Goal: Information Seeking & Learning: Check status

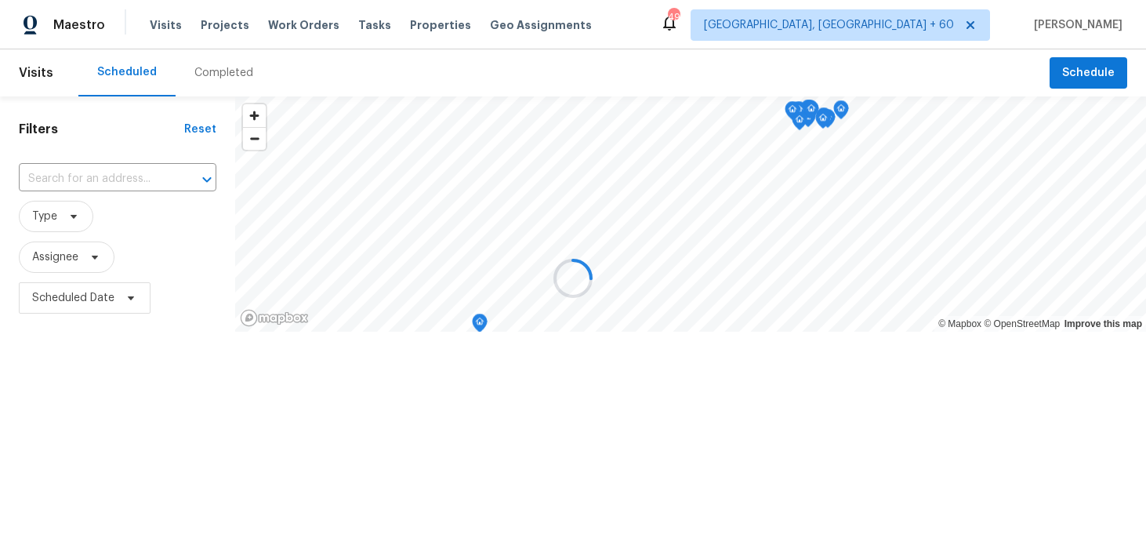
click at [209, 74] on div at bounding box center [573, 278] width 1146 height 556
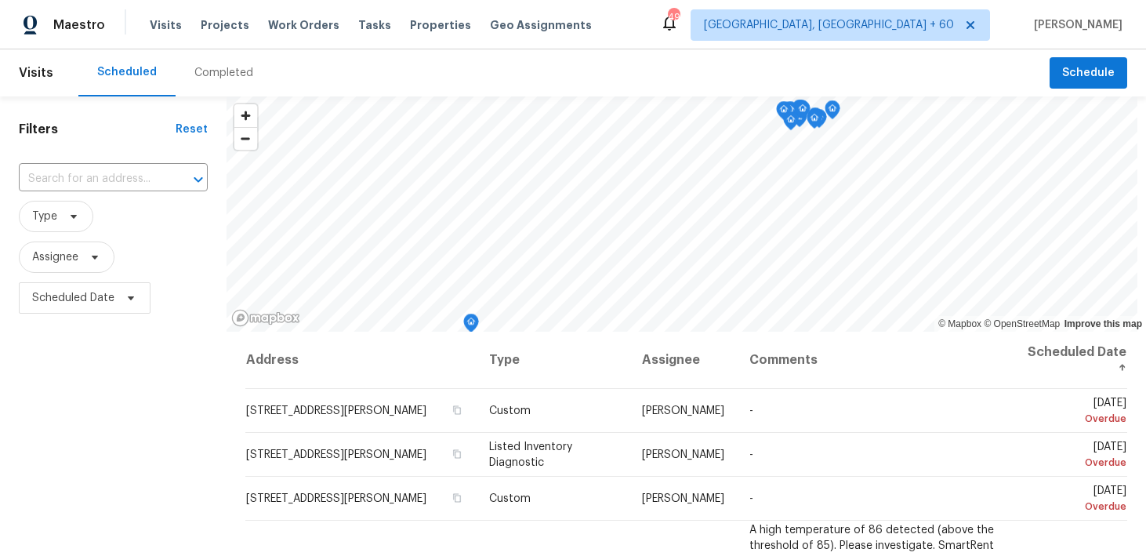
click at [225, 70] on div "Completed" at bounding box center [223, 73] width 59 height 16
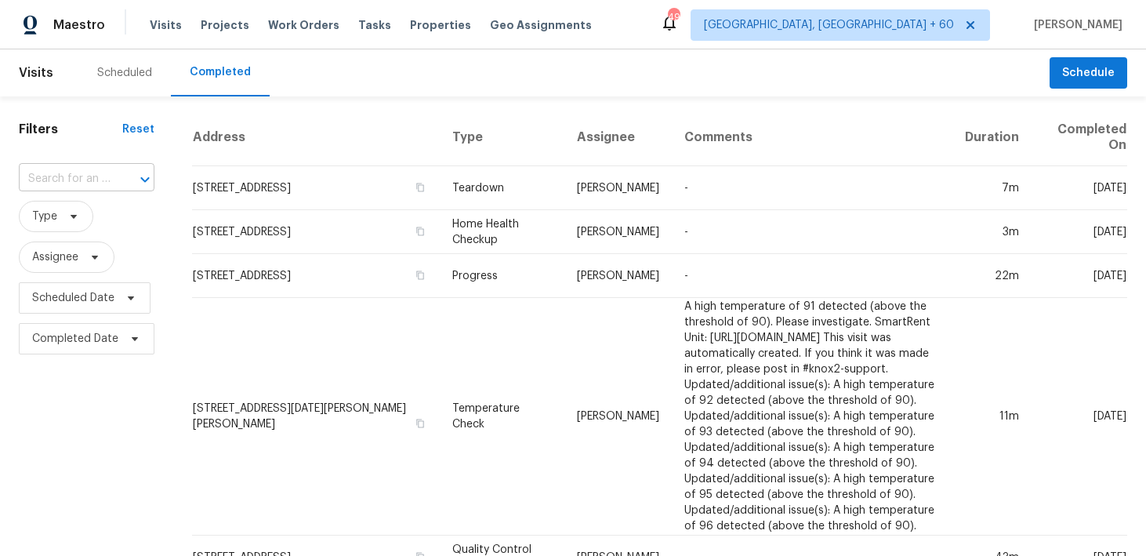
click at [84, 181] on input "text" at bounding box center [65, 179] width 92 height 24
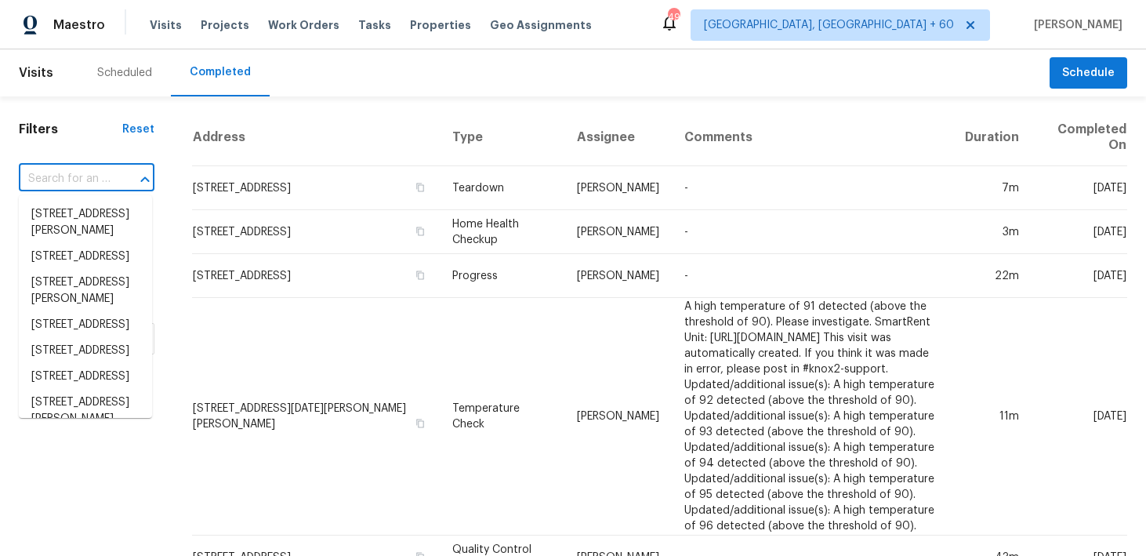
paste input "[STREET_ADDRESS]"
type input "[STREET_ADDRESS]"
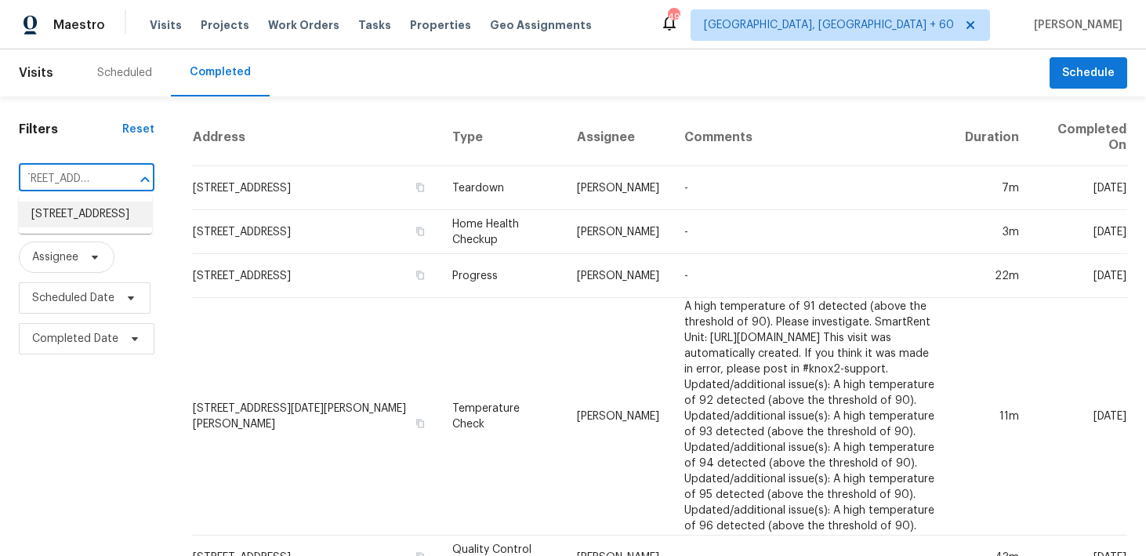
click at [46, 223] on li "[STREET_ADDRESS]" at bounding box center [85, 214] width 133 height 26
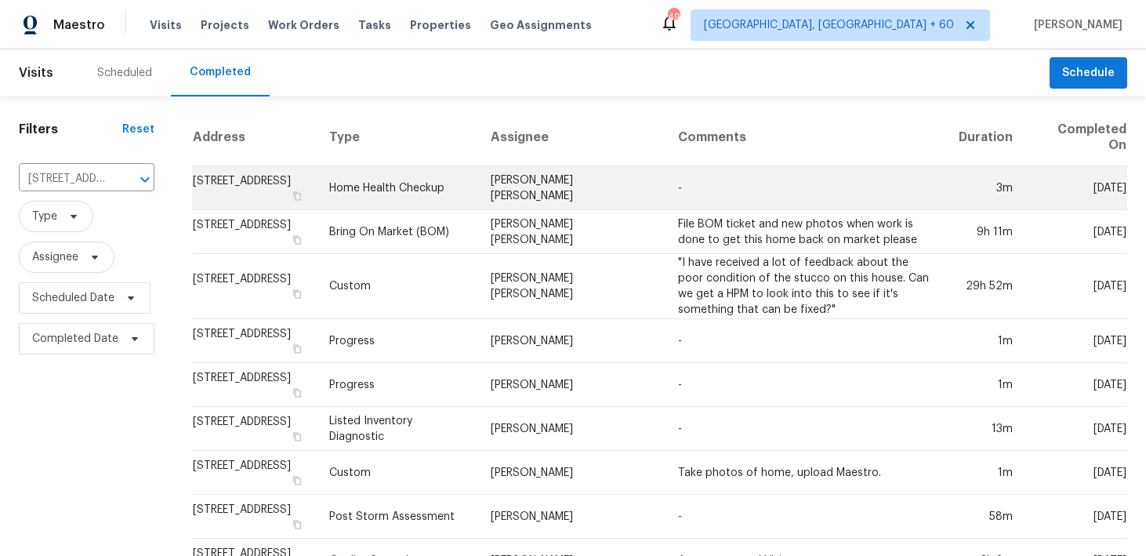
click at [444, 187] on td "Home Health Checkup" at bounding box center [397, 188] width 161 height 44
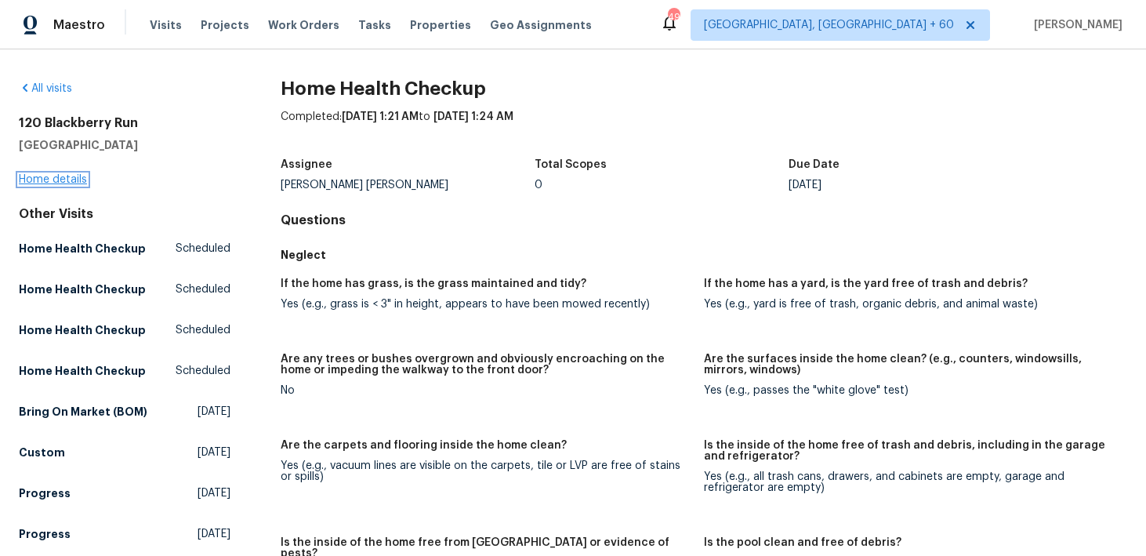
click at [48, 179] on link "Home details" at bounding box center [53, 179] width 68 height 11
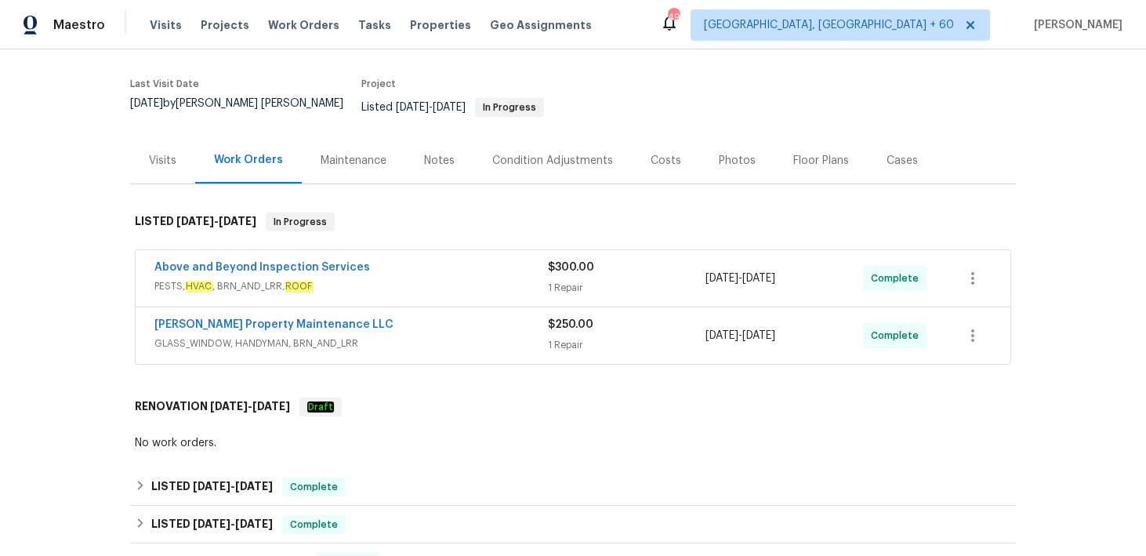
scroll to position [130, 0]
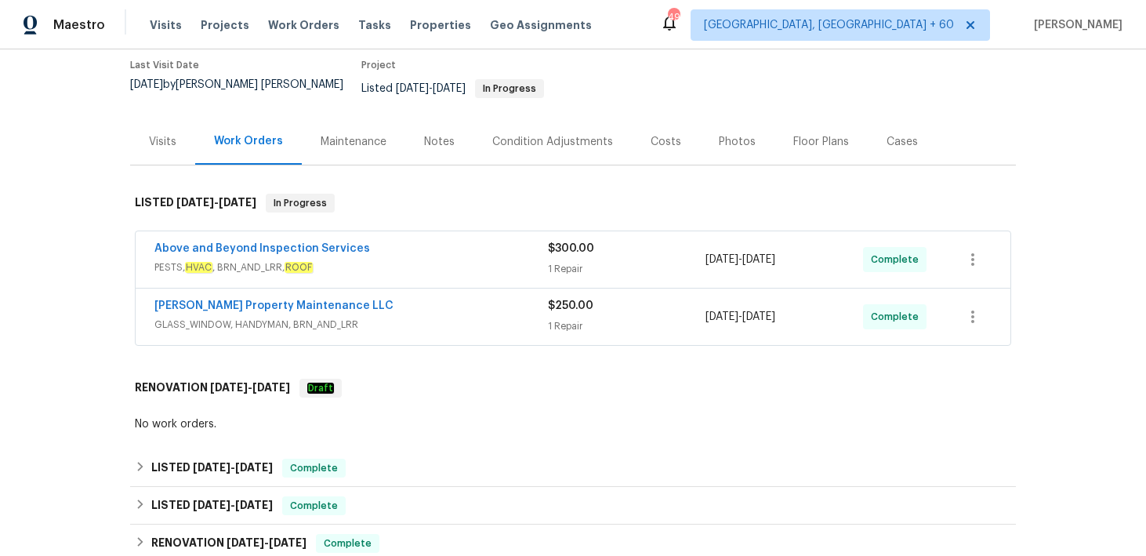
click at [559, 261] on div "1 Repair" at bounding box center [627, 269] width 158 height 16
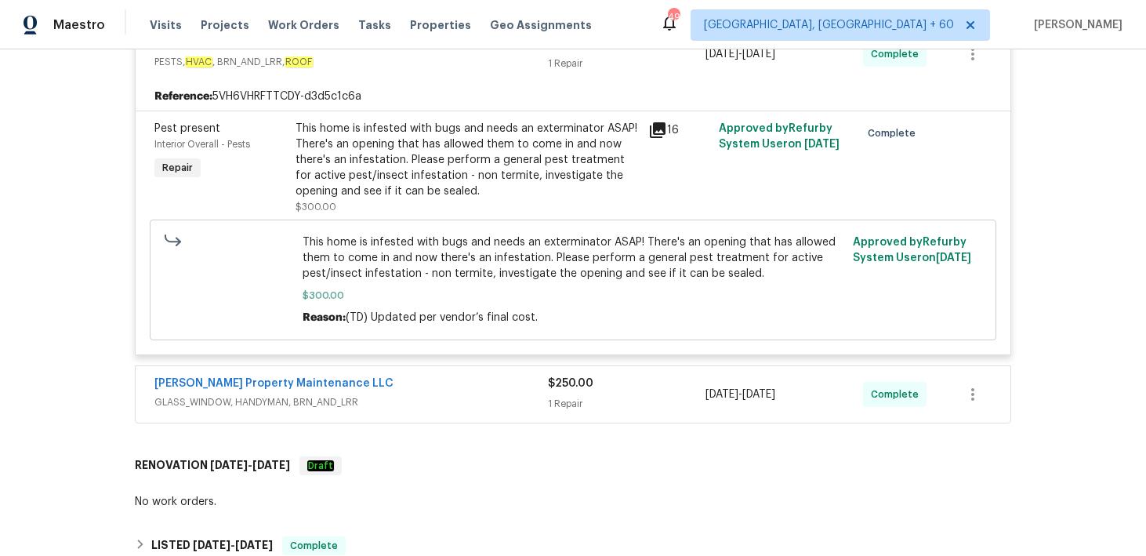
scroll to position [350, 0]
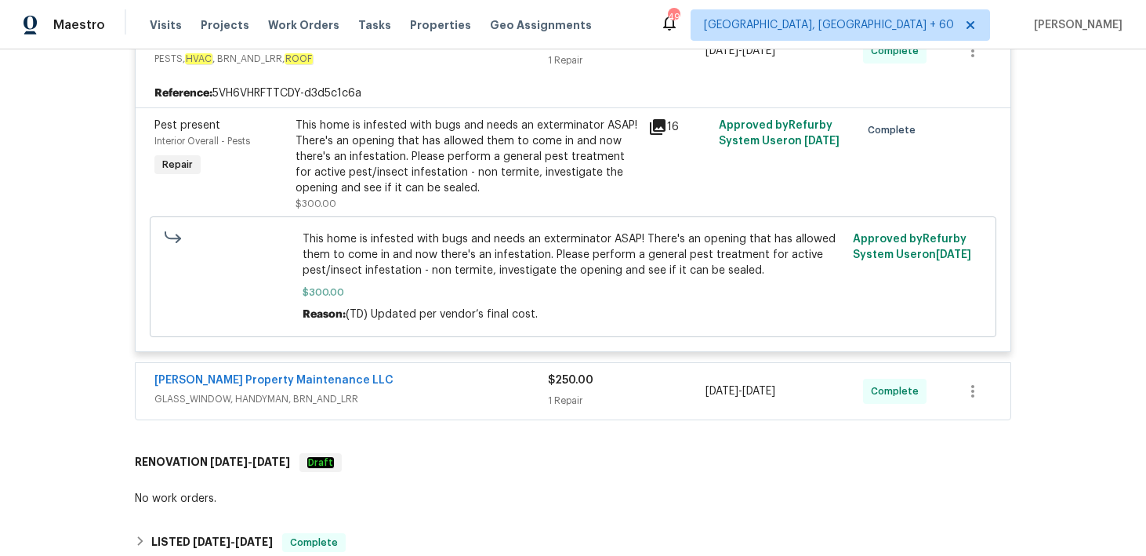
click at [549, 394] on div "1 Repair" at bounding box center [627, 401] width 158 height 16
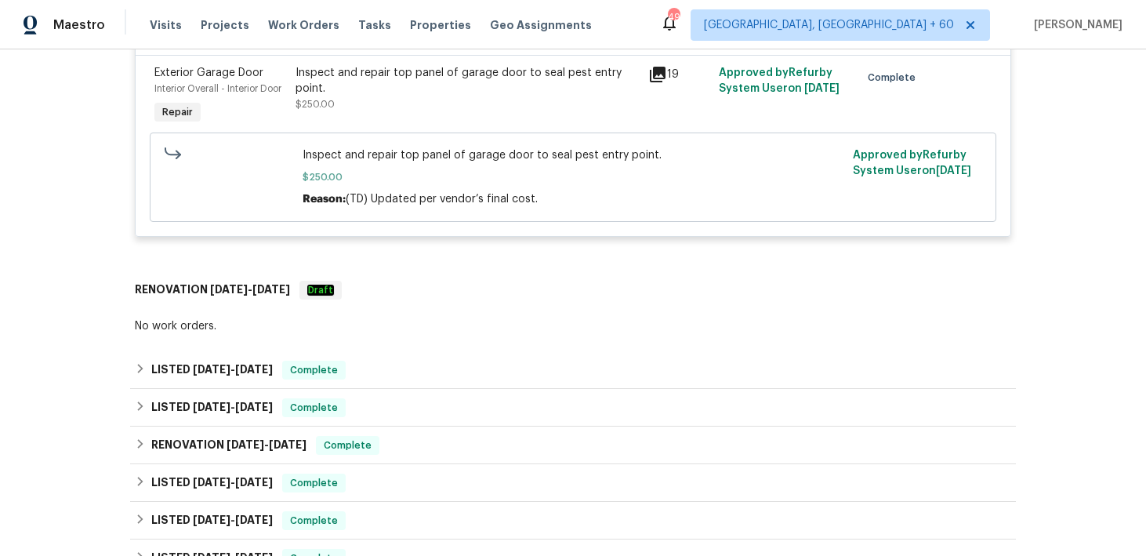
scroll to position [790, 0]
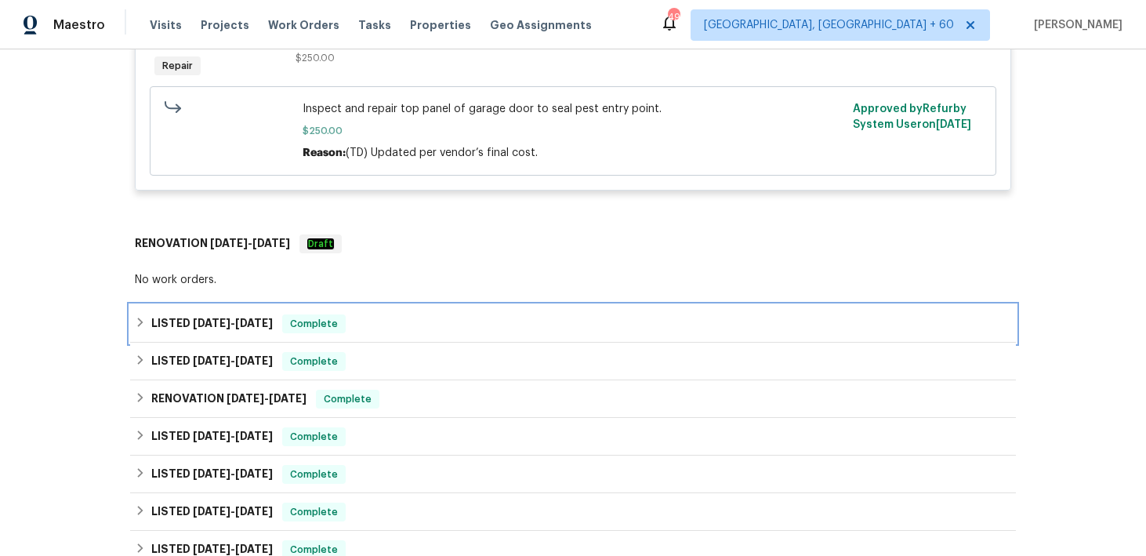
click at [365, 314] on div "LISTED [DATE] - [DATE] Complete" at bounding box center [573, 323] width 876 height 19
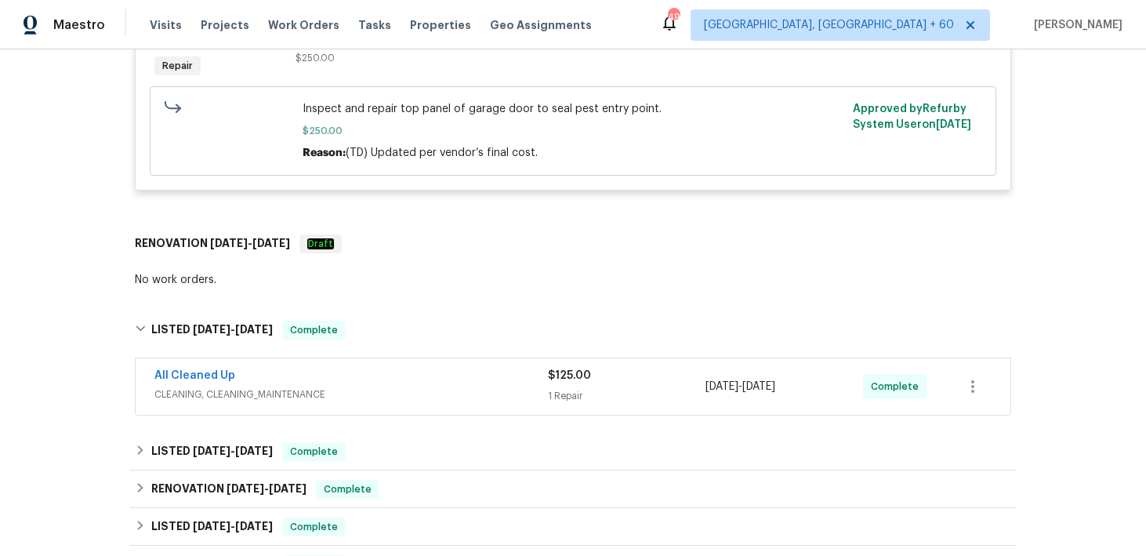
click at [535, 386] on span "CLEANING, CLEANING_MAINTENANCE" at bounding box center [351, 394] width 394 height 16
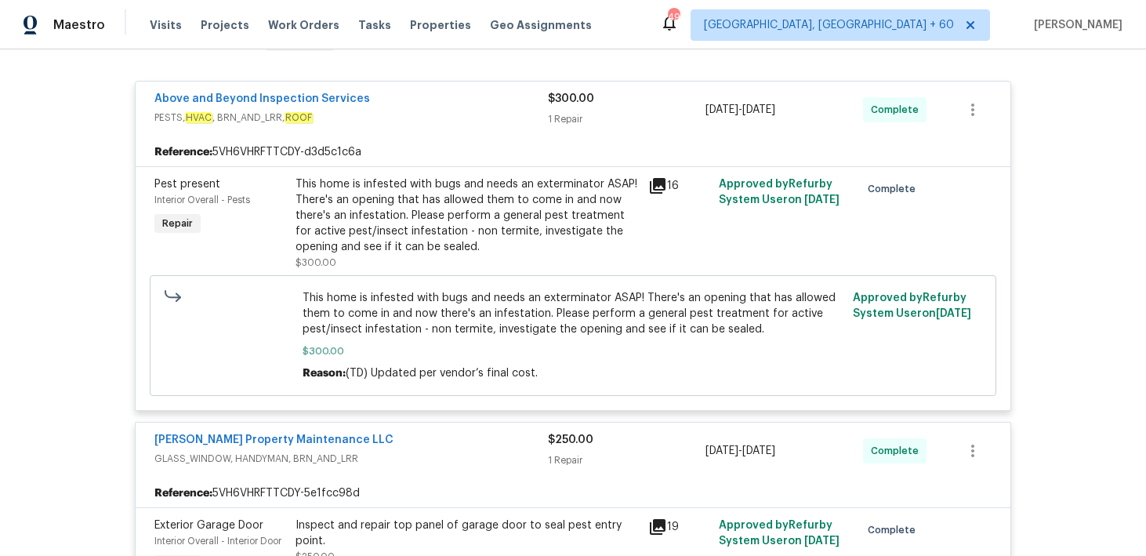
scroll to position [0, 0]
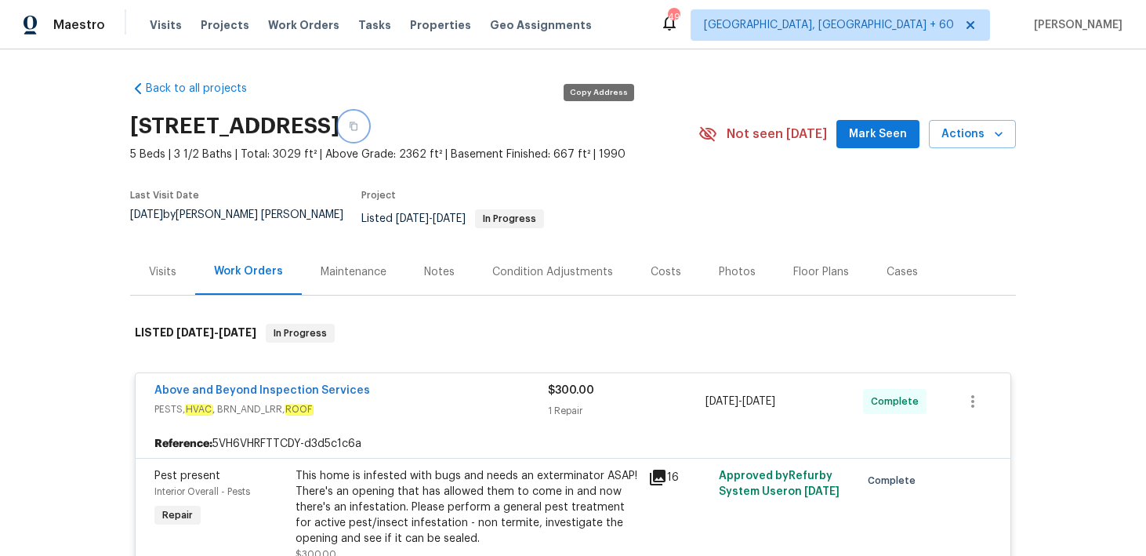
click at [358, 127] on icon "button" at bounding box center [353, 125] width 9 height 9
click at [368, 121] on button "button" at bounding box center [353, 126] width 28 height 28
